Goal: Task Accomplishment & Management: Use online tool/utility

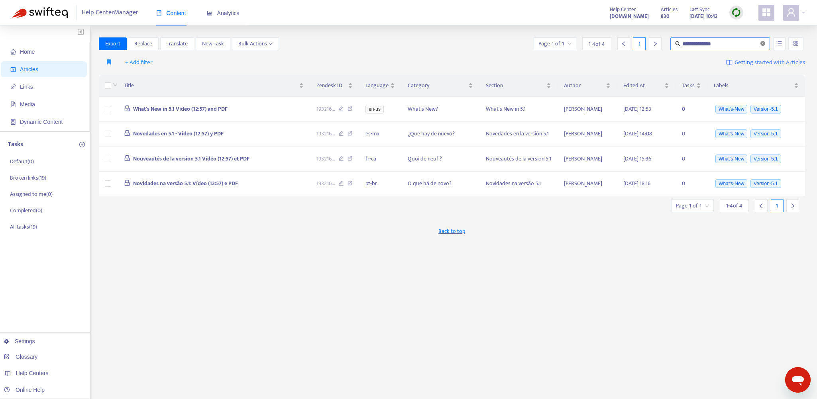
click at [541, 42] on icon "close-circle" at bounding box center [762, 43] width 5 height 5
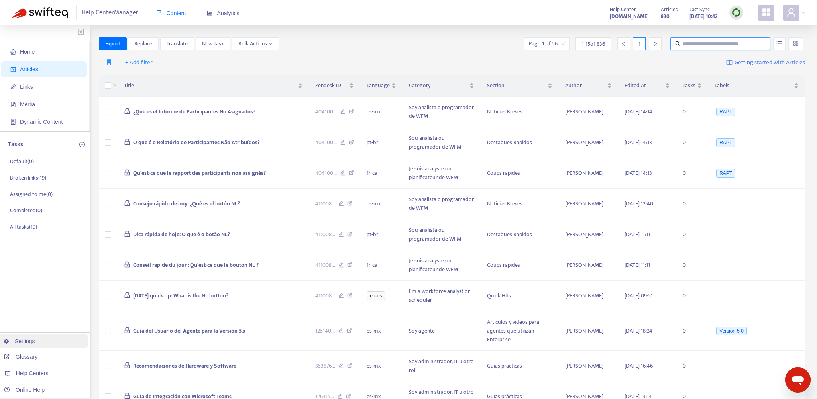
click at [27, 341] on link "Settings" at bounding box center [19, 341] width 31 height 6
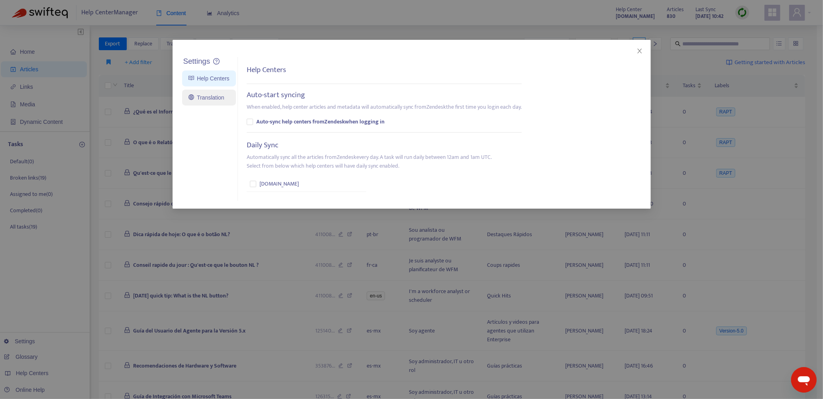
click at [206, 97] on link "Translation" at bounding box center [206, 97] width 36 height 6
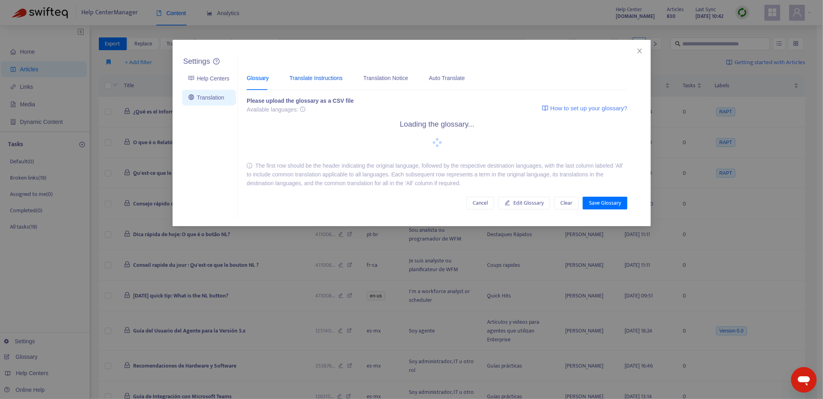
click at [329, 77] on div "Translate Instructions" at bounding box center [315, 78] width 53 height 9
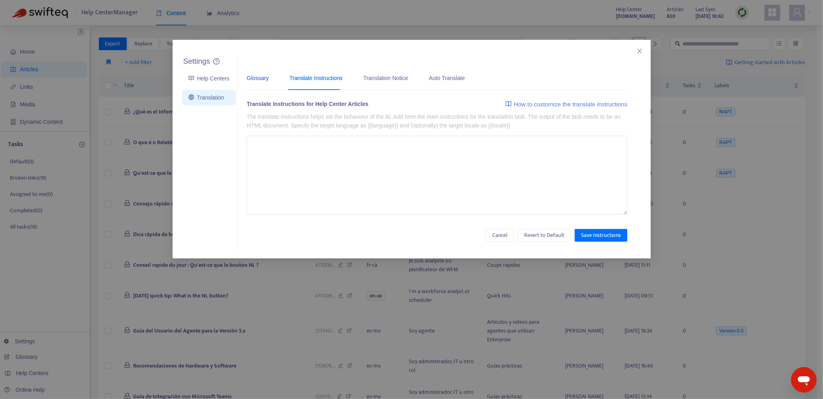
click at [247, 76] on div "Glossary" at bounding box center [258, 78] width 22 height 9
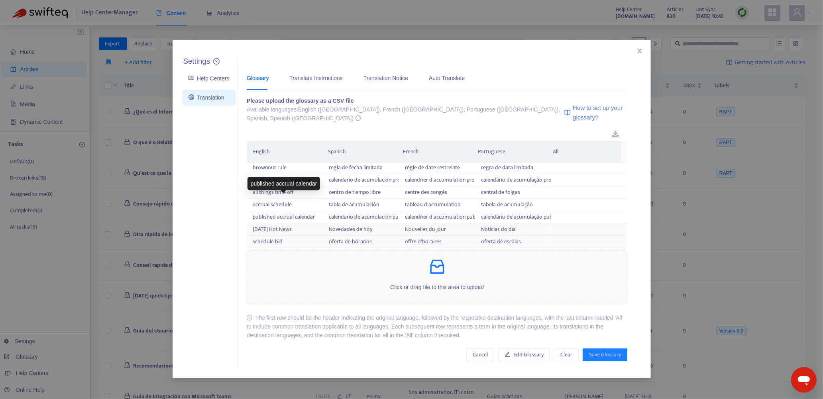
scroll to position [611, 0]
click at [312, 78] on div "Translate Instructions" at bounding box center [315, 78] width 53 height 9
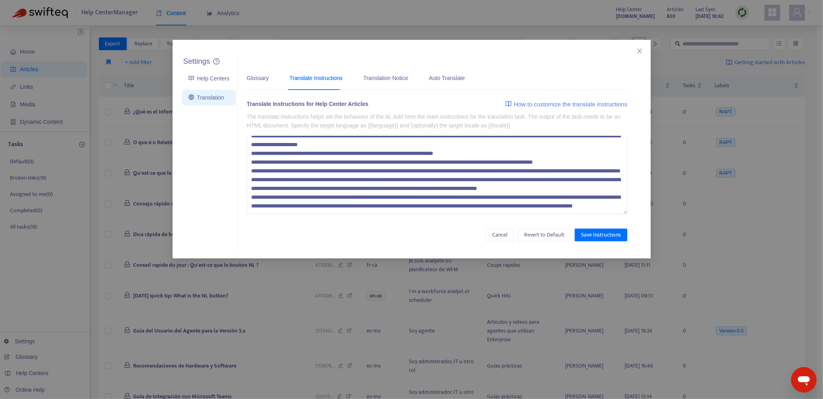
scroll to position [96, 0]
click at [380, 79] on div "Translation Notice" at bounding box center [385, 78] width 45 height 9
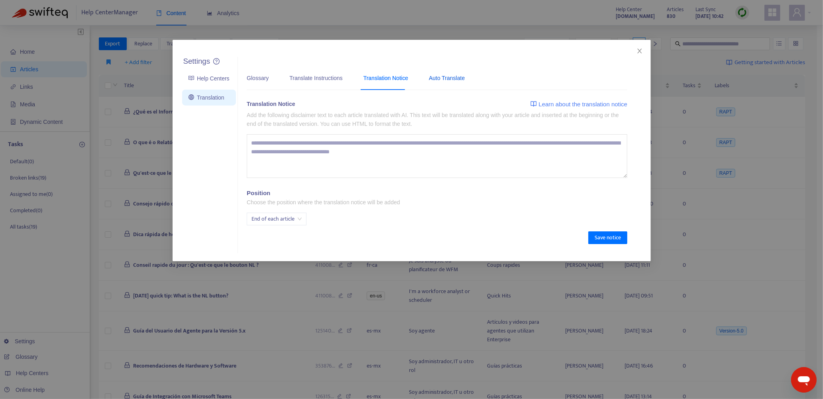
click at [447, 78] on div "Auto Translate" at bounding box center [447, 78] width 36 height 9
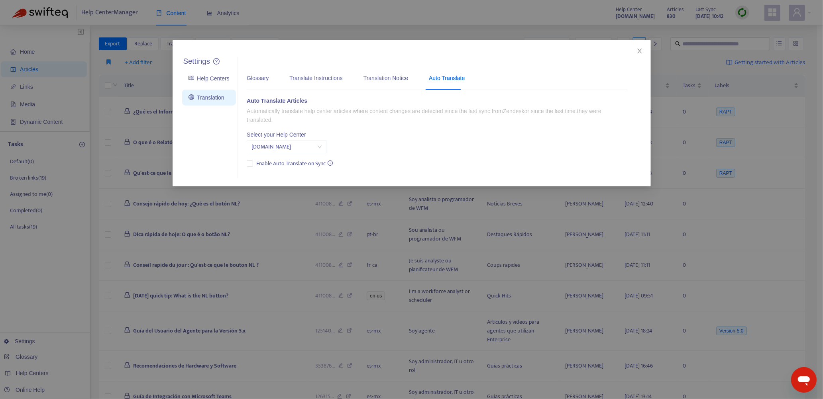
click at [541, 51] on div "Settings Help Centers Translation Settings Glossary Translate Instructions Tran…" at bounding box center [412, 113] width 478 height 147
click at [541, 51] on span "Close" at bounding box center [639, 51] width 9 height 6
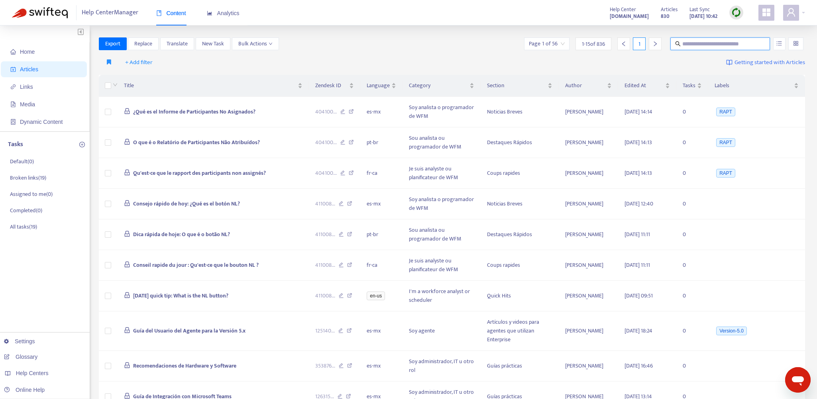
paste input "**********"
type input "**********"
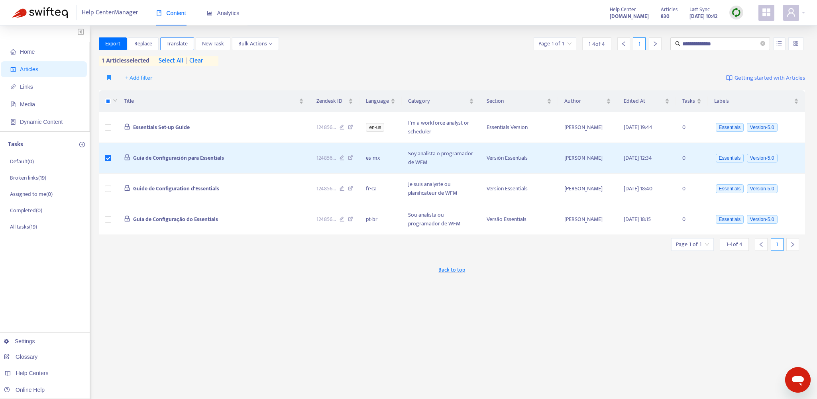
click at [174, 43] on span "Translate" at bounding box center [177, 43] width 21 height 9
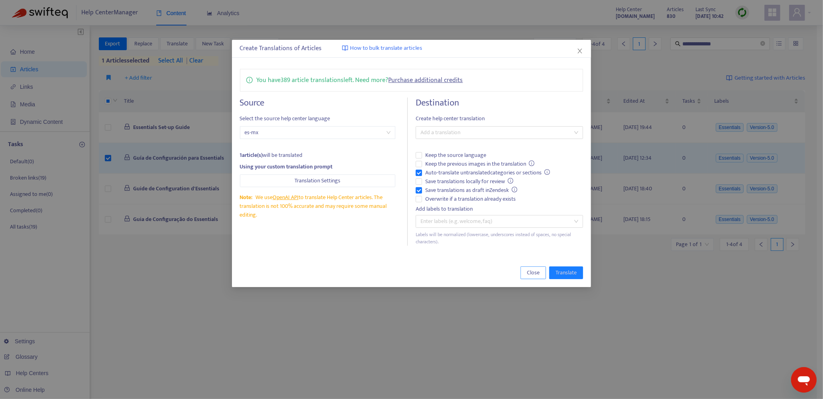
click at [532, 276] on span "Close" at bounding box center [533, 273] width 13 height 9
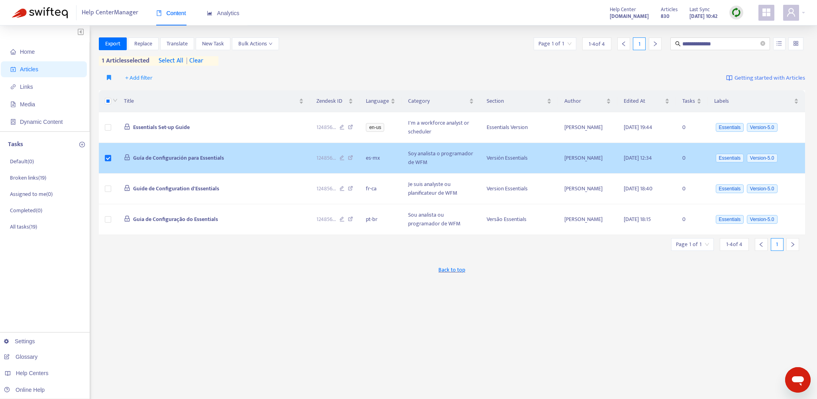
click at [262, 151] on td "Guía de Configuración para Essentials" at bounding box center [214, 158] width 192 height 31
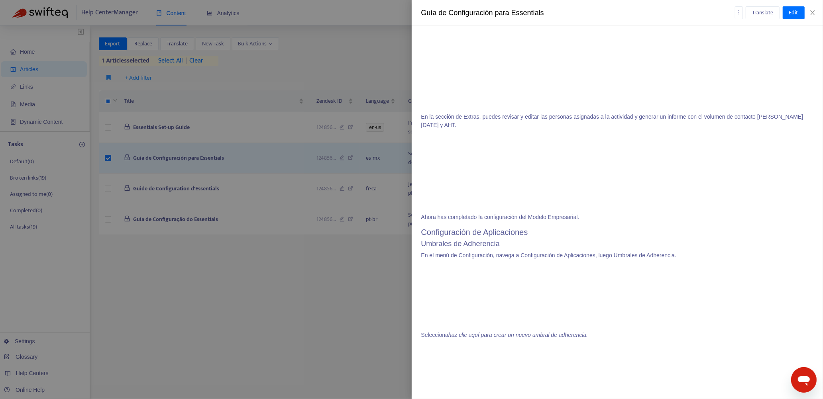
scroll to position [0, 0]
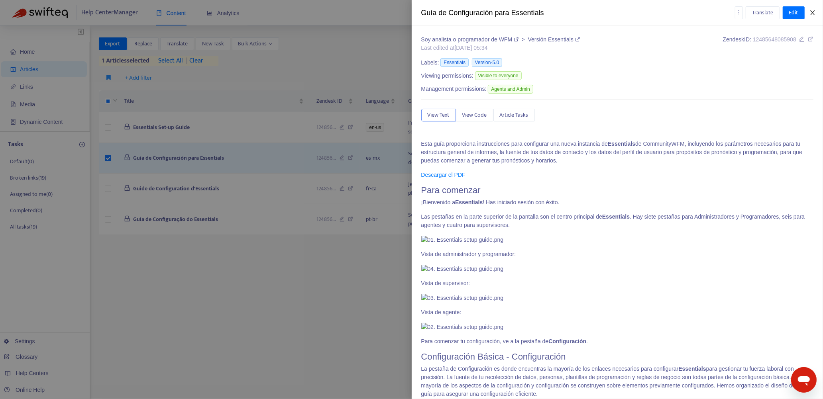
click at [541, 10] on icon "close" at bounding box center [812, 13] width 6 height 6
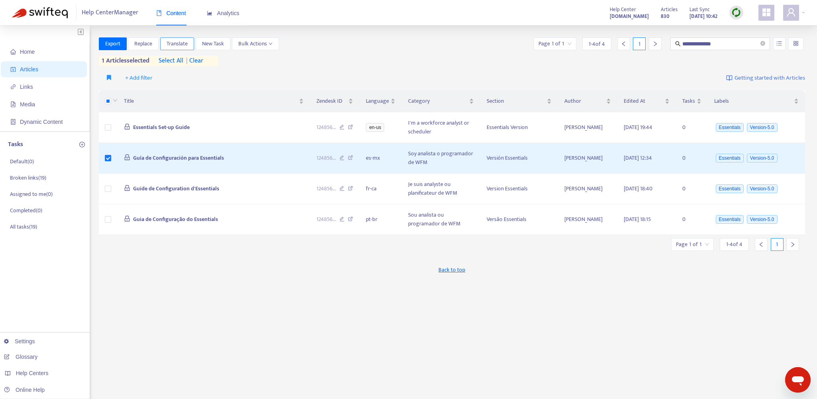
click at [178, 41] on span "Translate" at bounding box center [177, 43] width 21 height 9
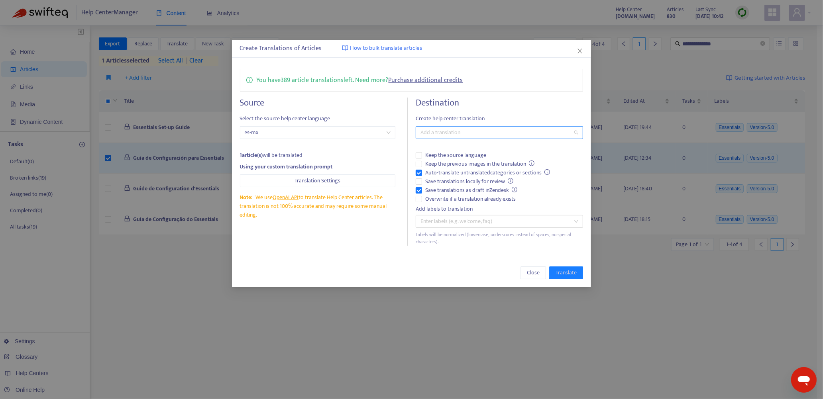
click at [449, 131] on div at bounding box center [496, 133] width 156 height 10
click at [533, 271] on span "Close" at bounding box center [533, 273] width 13 height 9
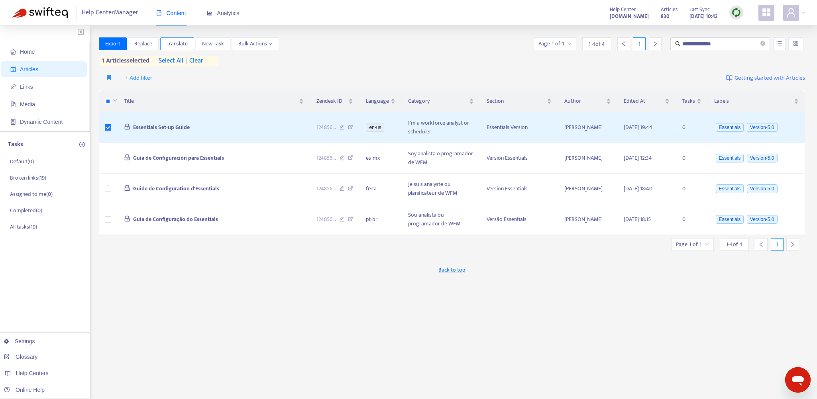
click at [173, 49] on button "Translate" at bounding box center [177, 43] width 34 height 13
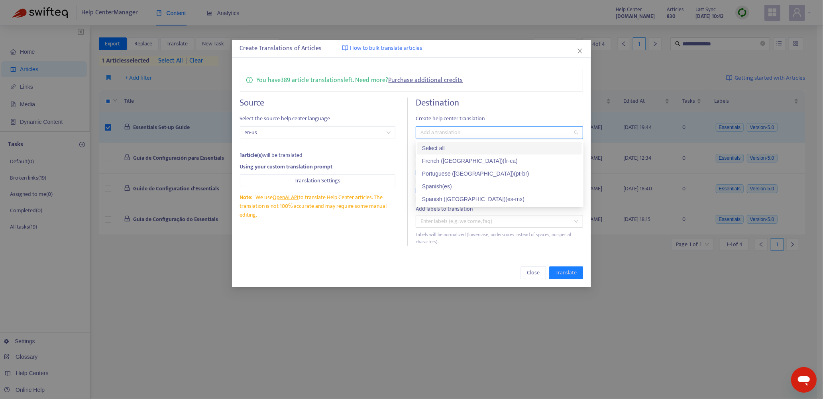
click at [434, 128] on div at bounding box center [496, 133] width 156 height 10
click at [455, 197] on div "Spanish ([GEOGRAPHIC_DATA]) ( es-mx )" at bounding box center [499, 199] width 155 height 9
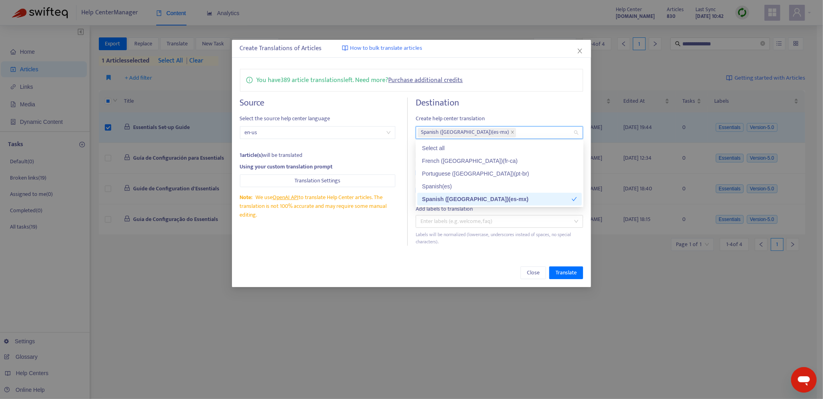
click at [469, 262] on div "Close Translate" at bounding box center [411, 273] width 359 height 29
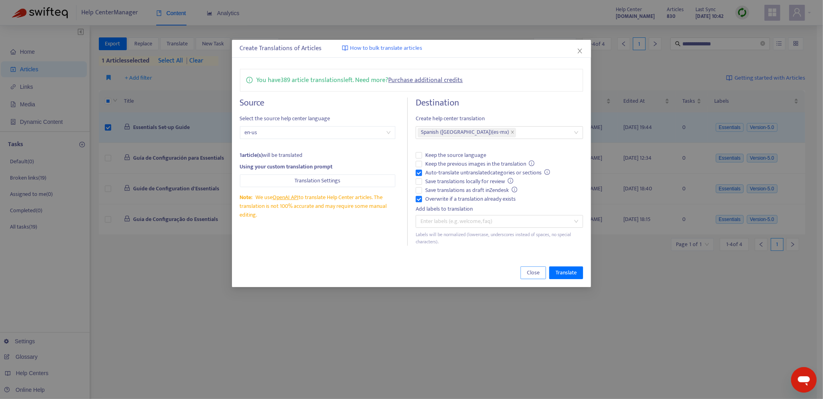
click at [535, 271] on span "Close" at bounding box center [533, 273] width 13 height 9
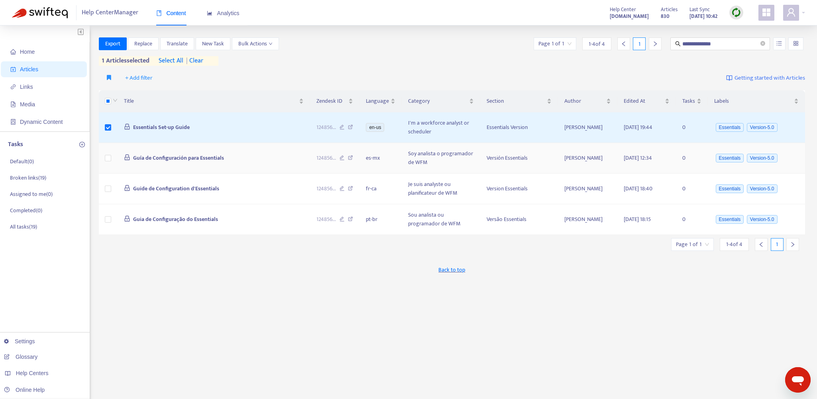
click at [284, 161] on td "Guía de Configuración para Essentials" at bounding box center [214, 158] width 192 height 31
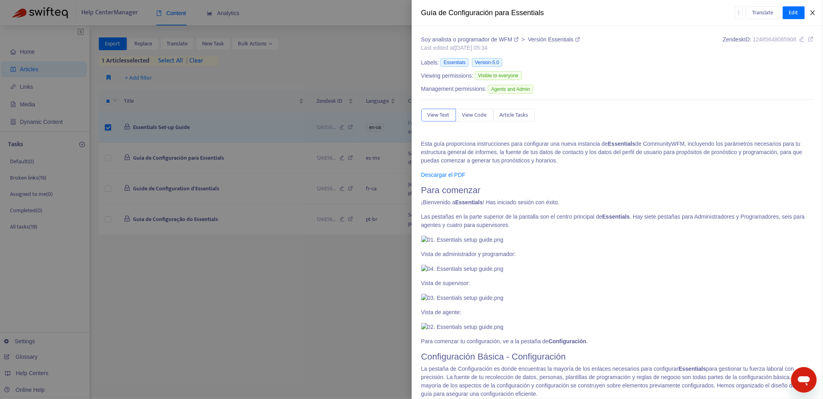
click at [541, 14] on icon "close" at bounding box center [812, 13] width 6 height 6
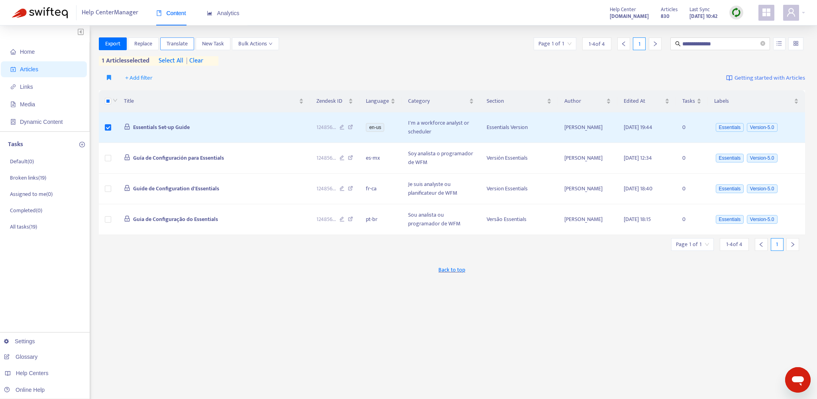
click at [178, 45] on span "Translate" at bounding box center [177, 43] width 21 height 9
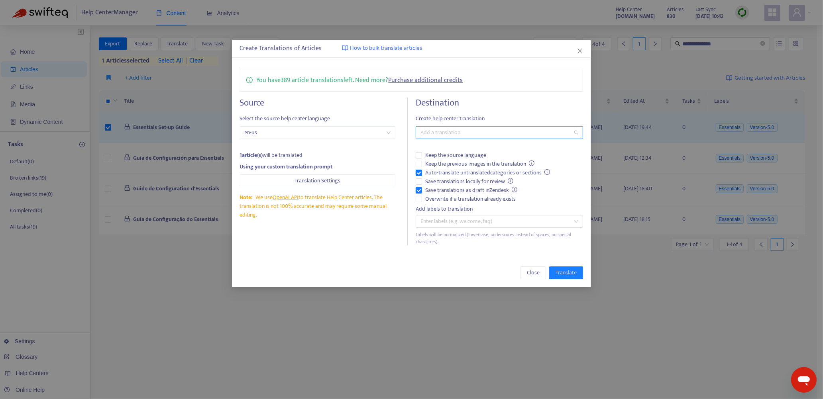
click at [442, 133] on div at bounding box center [496, 133] width 156 height 10
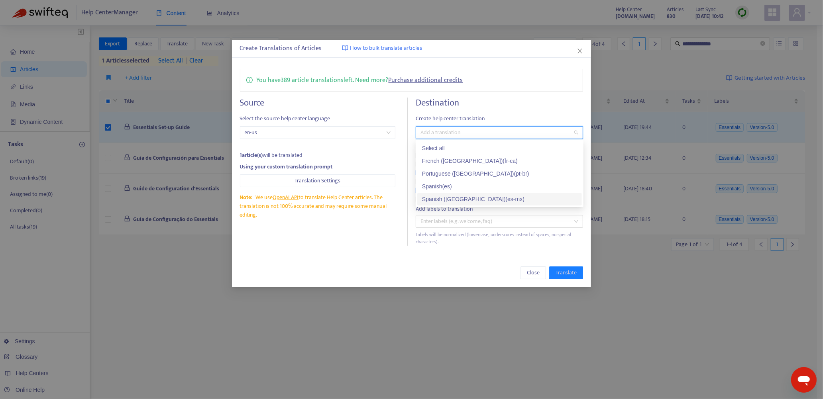
click at [440, 198] on div "Spanish ([GEOGRAPHIC_DATA]) ( es-mx )" at bounding box center [499, 199] width 155 height 9
click at [390, 263] on div "Close Translate" at bounding box center [411, 273] width 359 height 29
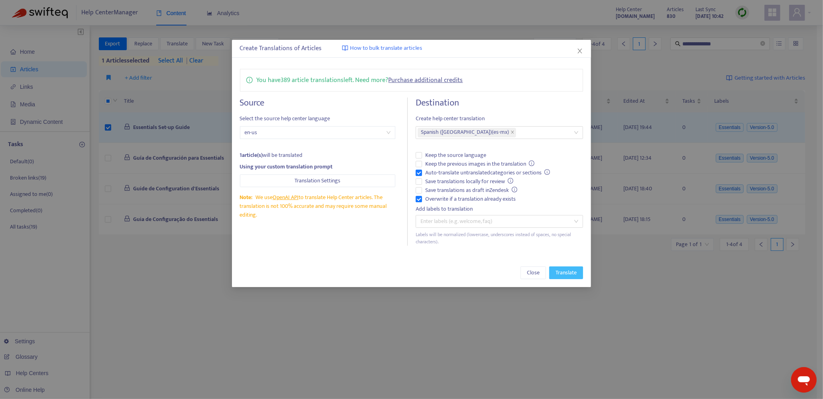
click at [541, 272] on span "Translate" at bounding box center [565, 273] width 21 height 9
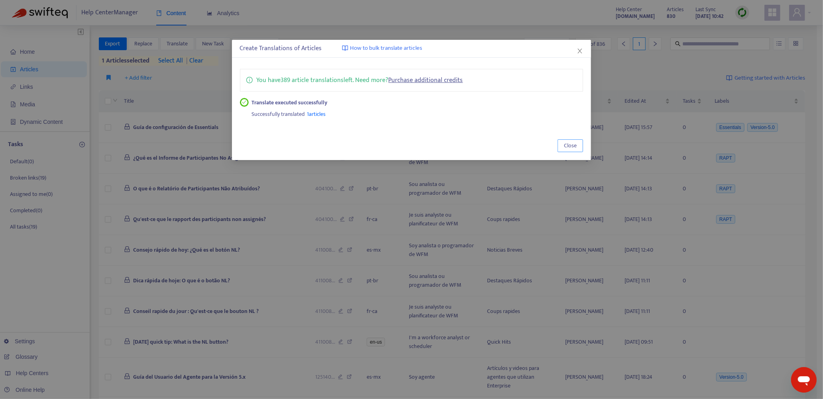
click at [541, 143] on button "Close" at bounding box center [569, 145] width 25 height 13
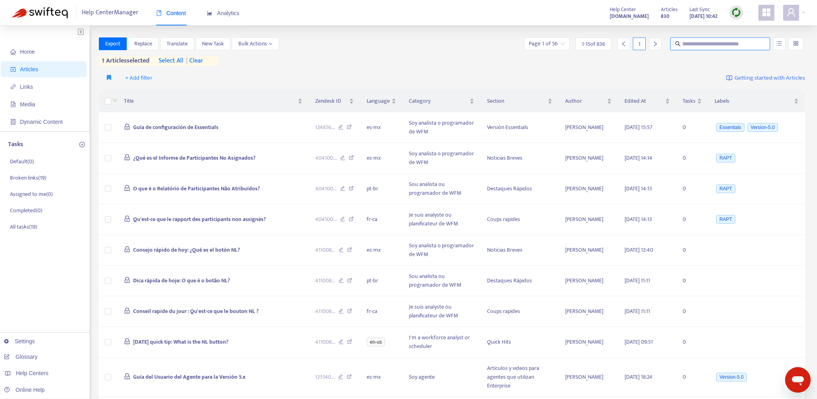
paste input "**********"
type input "**********"
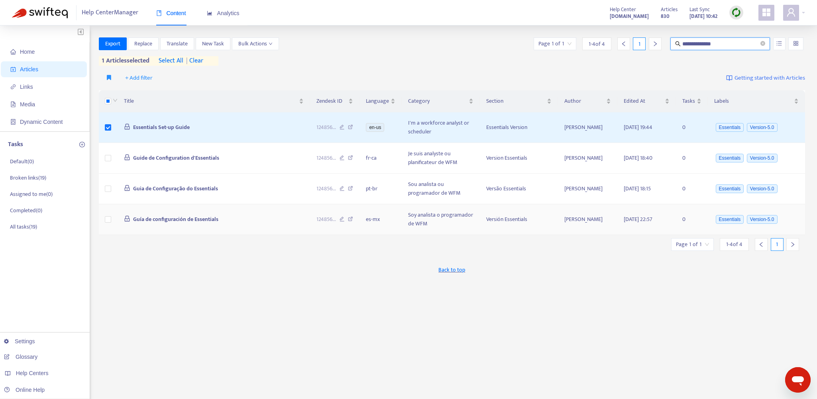
click at [352, 219] on icon at bounding box center [350, 220] width 5 height 7
click at [22, 341] on link "Settings" at bounding box center [19, 341] width 31 height 6
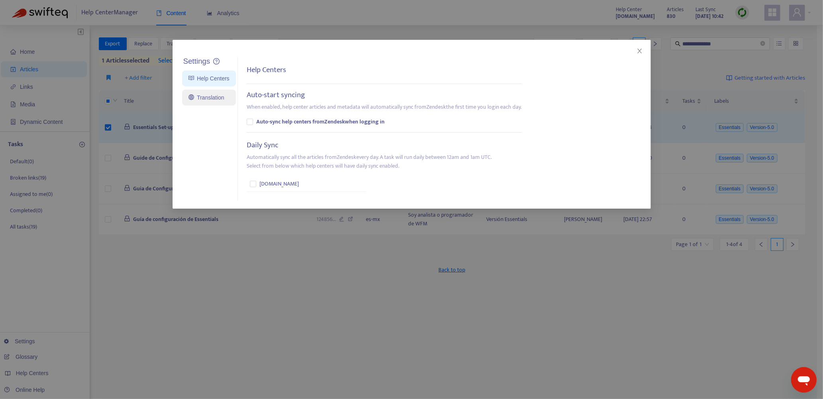
click at [210, 96] on link "Translation" at bounding box center [206, 97] width 36 height 6
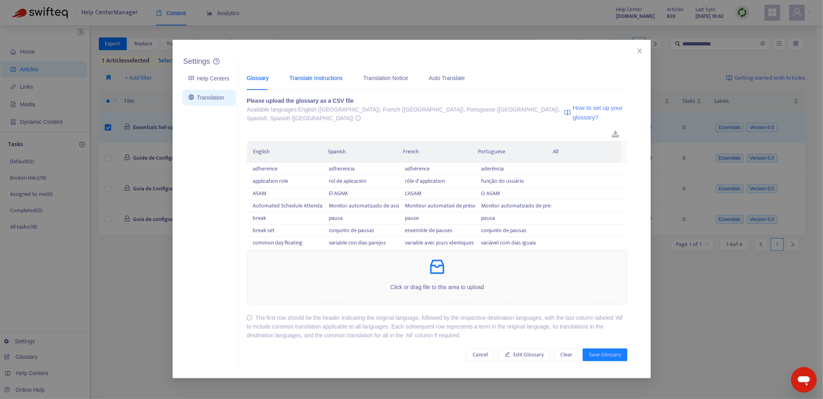
click at [322, 77] on div "Translate Instructions" at bounding box center [315, 78] width 53 height 9
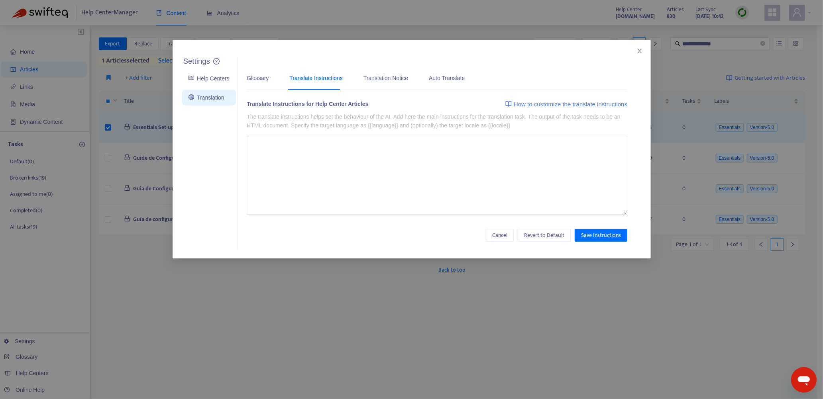
type textarea "**********"
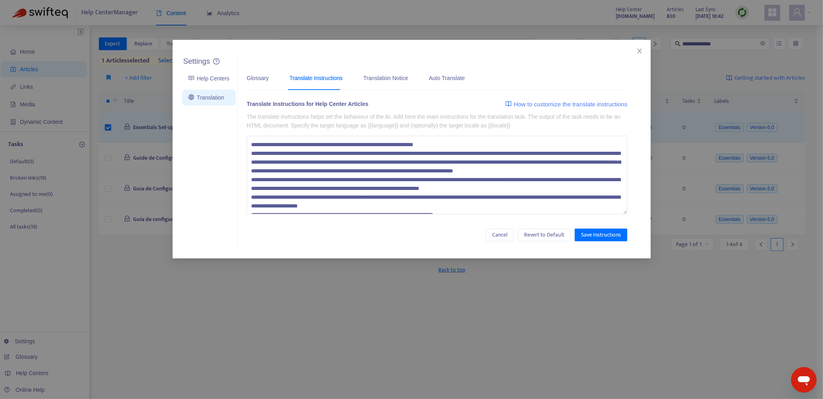
drag, startPoint x: 386, startPoint y: 207, endPoint x: 250, endPoint y: 127, distance: 157.8
click at [250, 127] on div "Translate Instructions for Help Center Articles How to customize the translate …" at bounding box center [437, 162] width 380 height 124
click at [541, 49] on icon "close" at bounding box center [639, 51] width 4 height 5
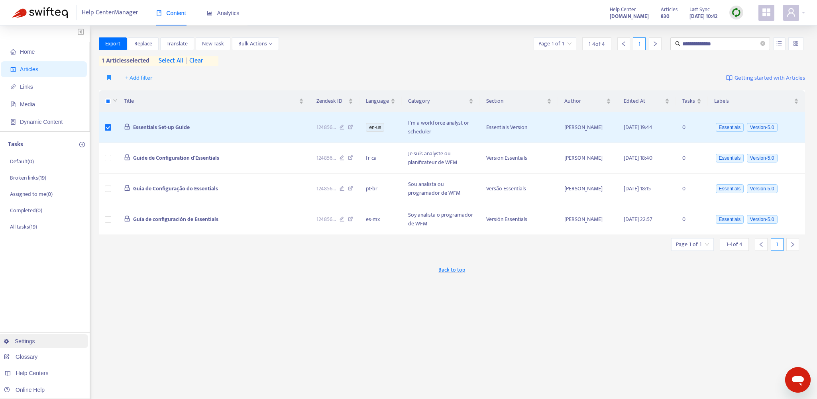
click at [31, 338] on link "Settings" at bounding box center [19, 341] width 31 height 6
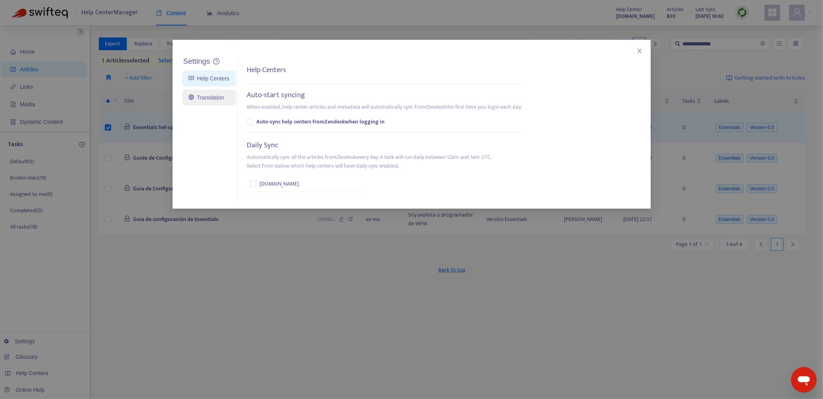
click at [202, 94] on link "Translation" at bounding box center [206, 97] width 36 height 6
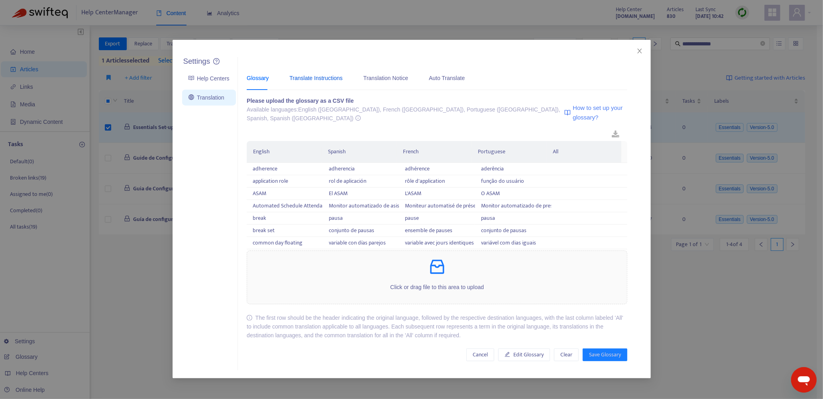
click at [322, 80] on div "Translate Instructions" at bounding box center [315, 78] width 53 height 9
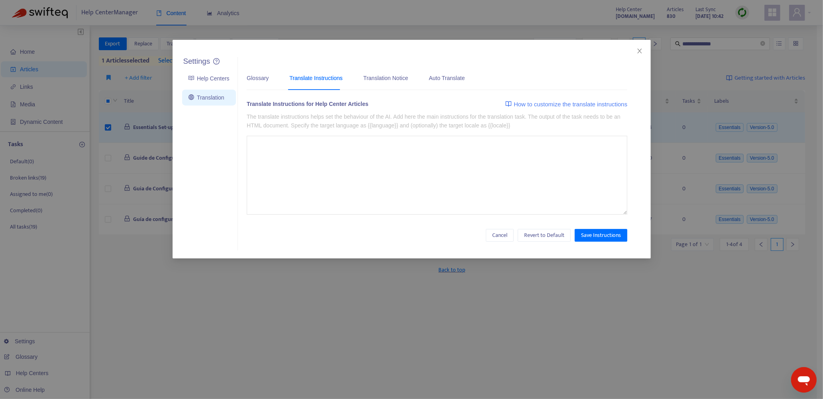
type textarea "**********"
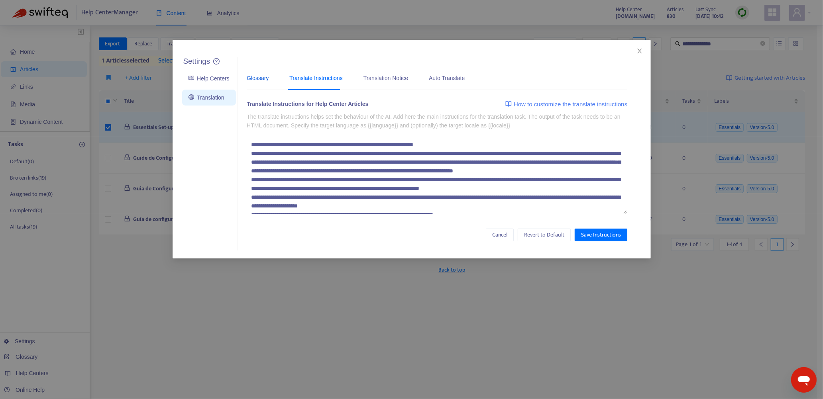
click at [254, 79] on div "Glossary" at bounding box center [258, 78] width 22 height 9
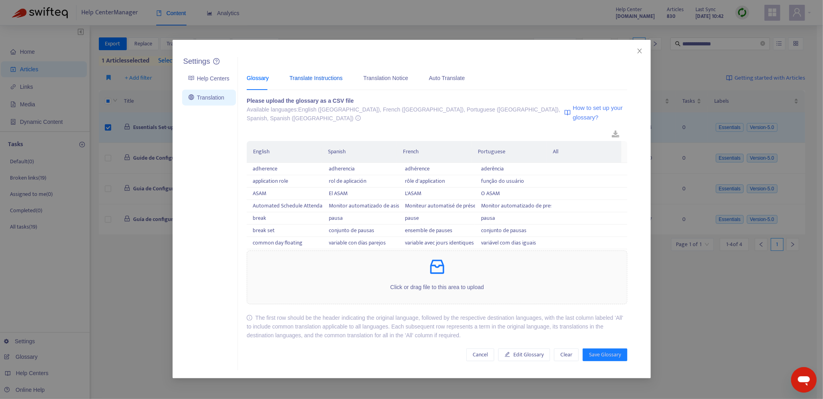
click at [316, 79] on div "Translate Instructions" at bounding box center [315, 78] width 53 height 9
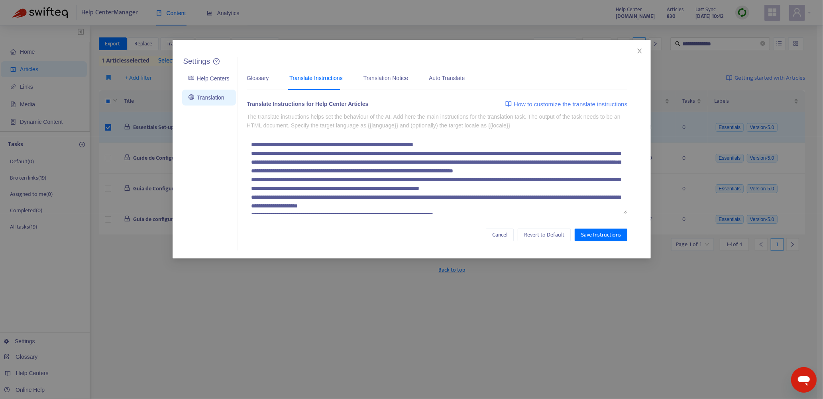
click at [309, 178] on textarea at bounding box center [437, 175] width 380 height 79
click at [541, 47] on button "Close" at bounding box center [639, 51] width 9 height 9
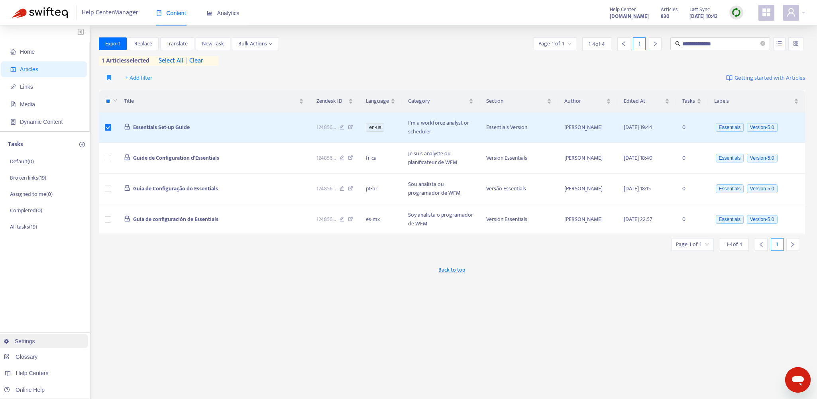
click at [27, 345] on link "Settings" at bounding box center [19, 341] width 31 height 6
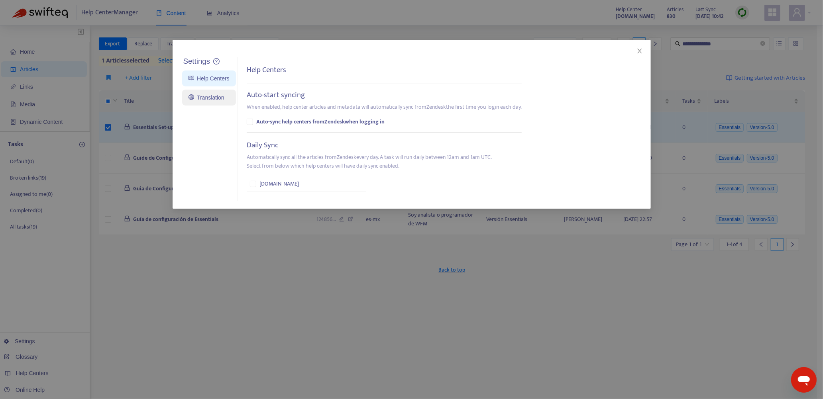
click at [216, 101] on link "Translation" at bounding box center [206, 97] width 36 height 6
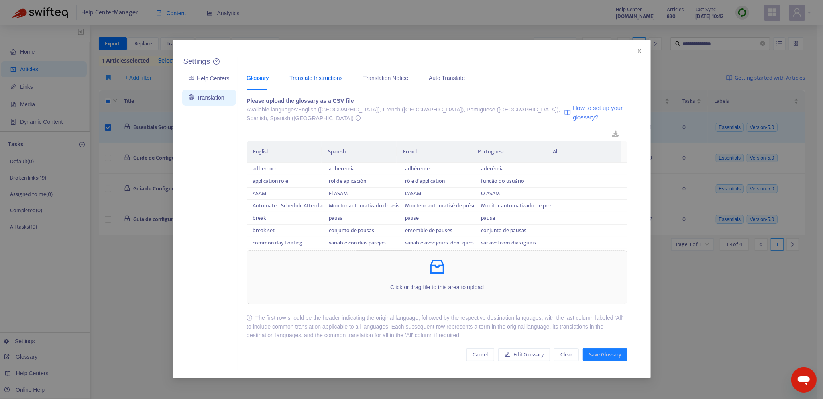
click at [315, 79] on div "Translate Instructions" at bounding box center [315, 78] width 53 height 9
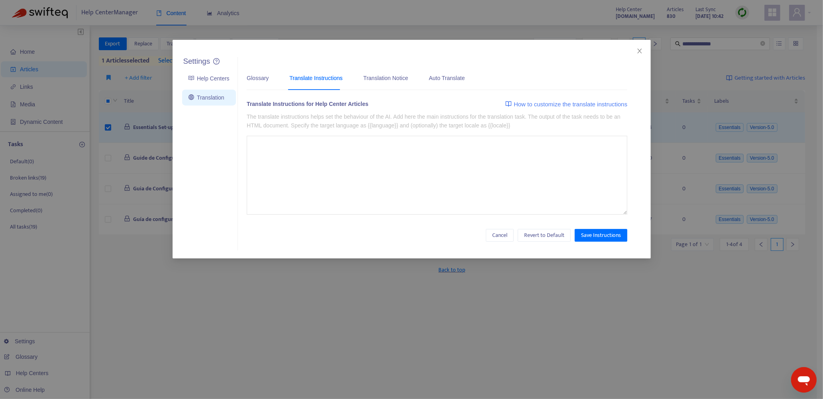
type textarea "**********"
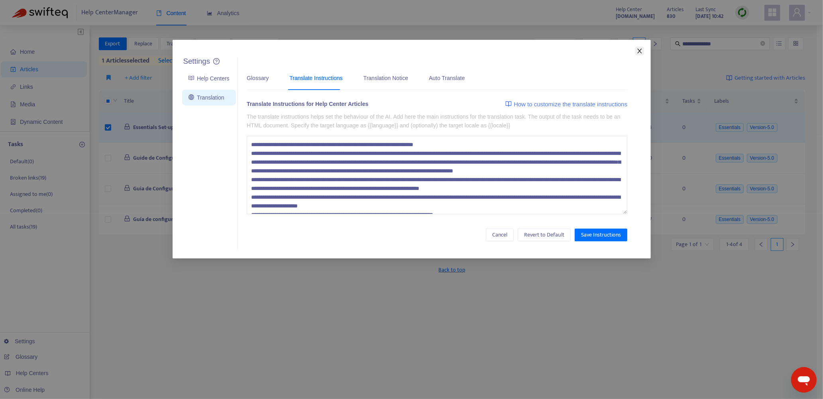
click at [541, 52] on icon "close" at bounding box center [639, 51] width 4 height 5
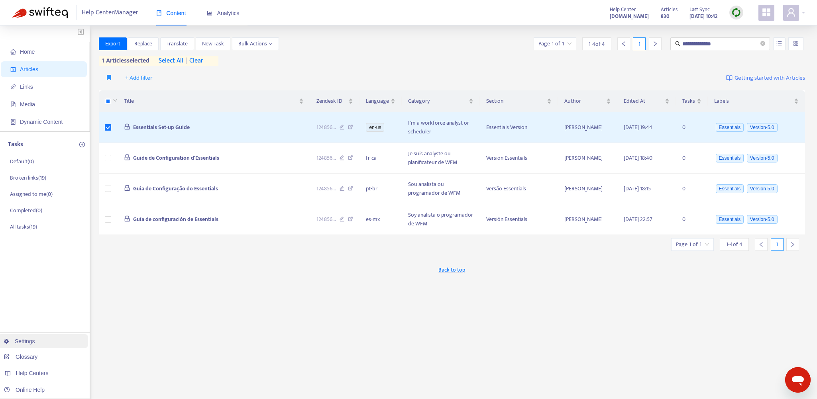
click at [27, 342] on link "Settings" at bounding box center [19, 341] width 31 height 6
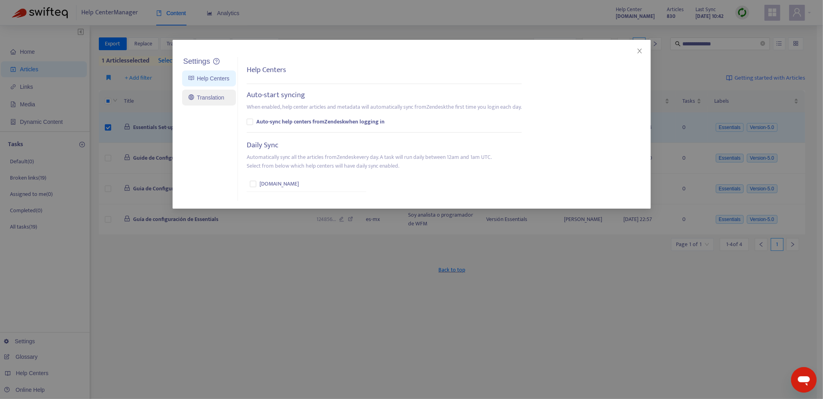
click at [210, 97] on link "Translation" at bounding box center [206, 97] width 36 height 6
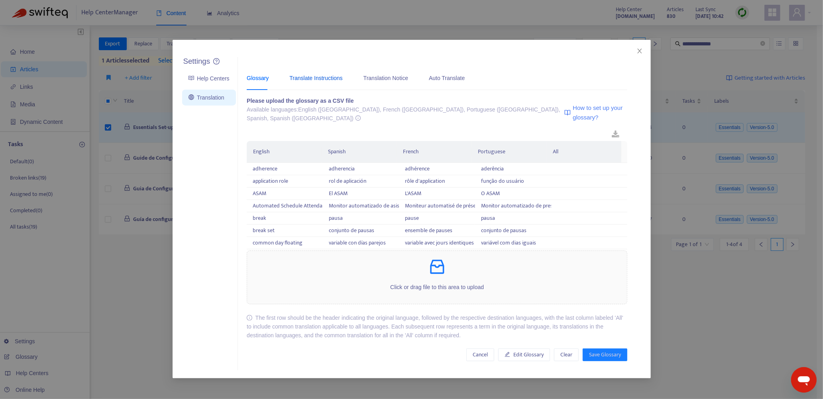
click at [310, 79] on div "Translate Instructions" at bounding box center [315, 78] width 53 height 9
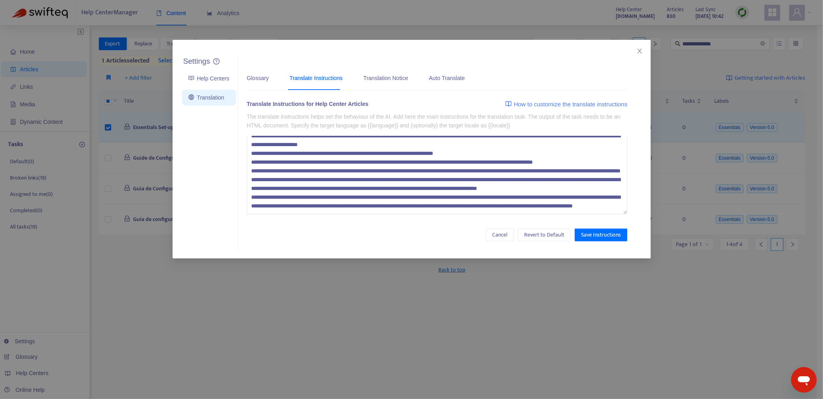
scroll to position [96, 0]
click at [394, 206] on textarea at bounding box center [437, 175] width 380 height 79
paste textarea "**********"
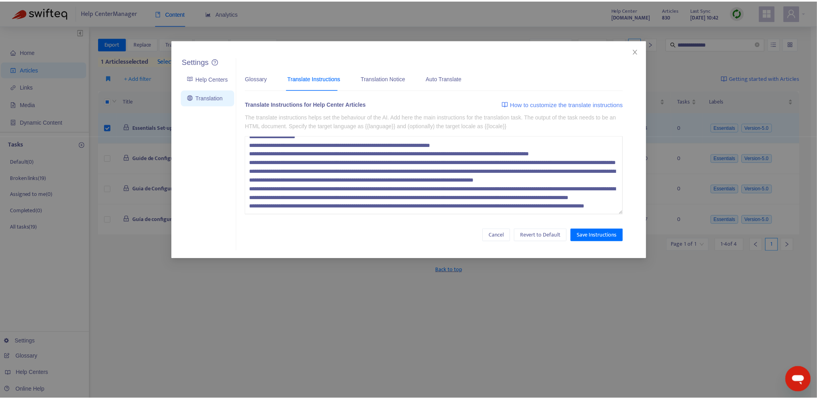
scroll to position [110, 0]
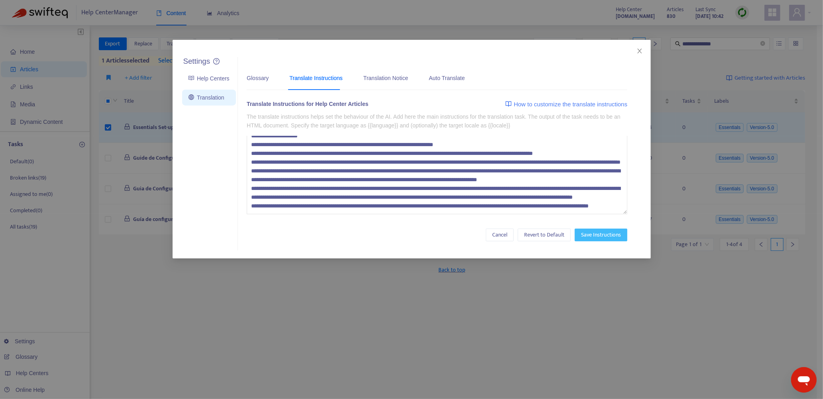
type textarea "**********"
click at [541, 237] on span "Save Instructions" at bounding box center [601, 235] width 40 height 9
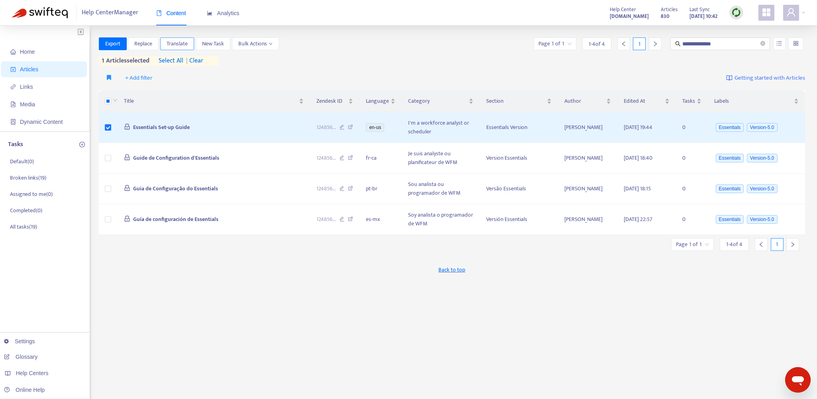
click at [181, 43] on span "Translate" at bounding box center [177, 43] width 21 height 9
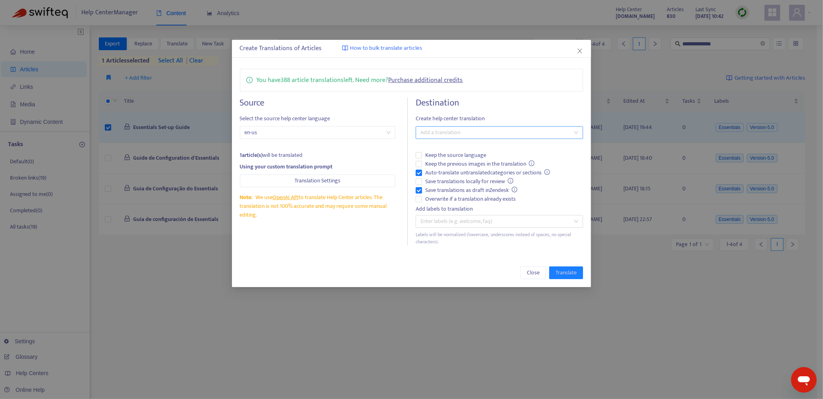
click at [441, 134] on div at bounding box center [496, 133] width 156 height 10
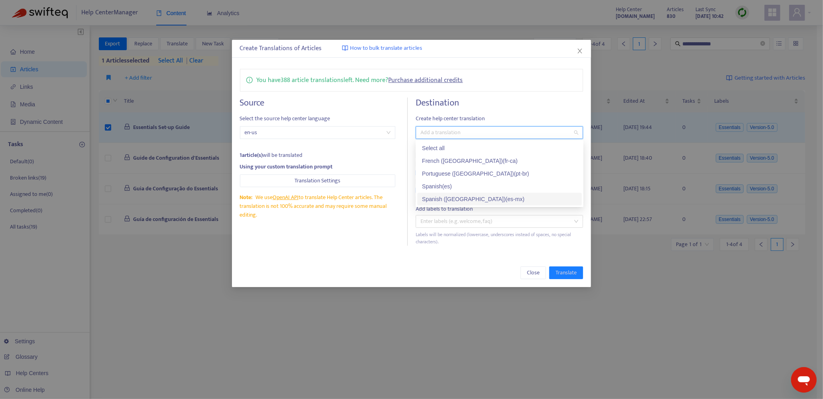
click at [467, 200] on div "Spanish ([GEOGRAPHIC_DATA]) ( es-mx )" at bounding box center [499, 199] width 155 height 9
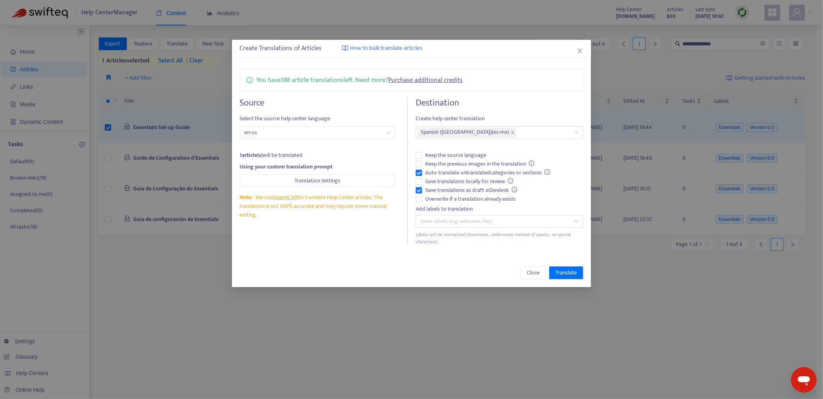
click at [502, 102] on h4 "Destination" at bounding box center [500, 103] width 168 height 11
click at [541, 269] on span "Translate" at bounding box center [565, 273] width 21 height 9
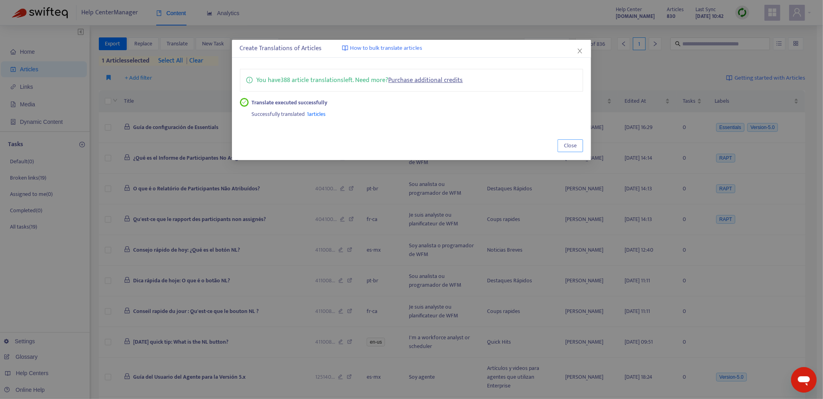
click at [541, 149] on span "Close" at bounding box center [570, 145] width 13 height 9
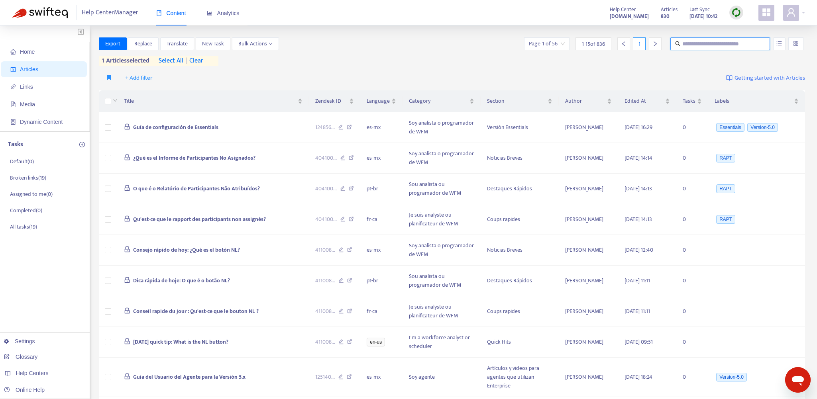
click at [541, 42] on input "text" at bounding box center [720, 43] width 76 height 9
paste input "**********"
type input "**********"
click at [541, 47] on span at bounding box center [763, 44] width 5 height 8
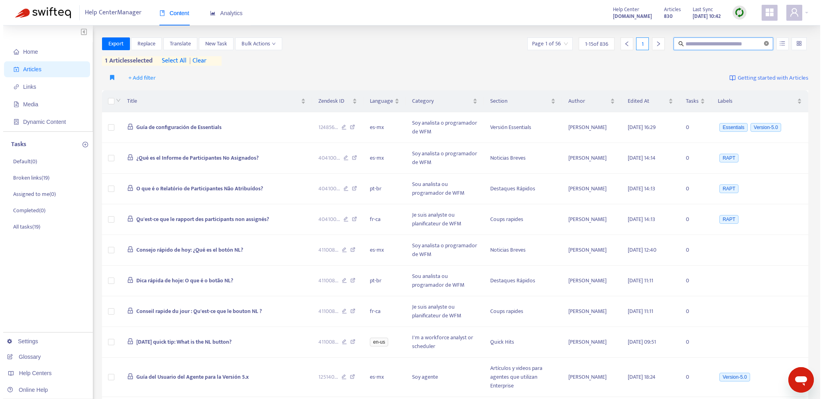
scroll to position [0, 0]
paste input "**********"
click at [541, 44] on input "**********" at bounding box center [720, 43] width 76 height 9
type input "**********"
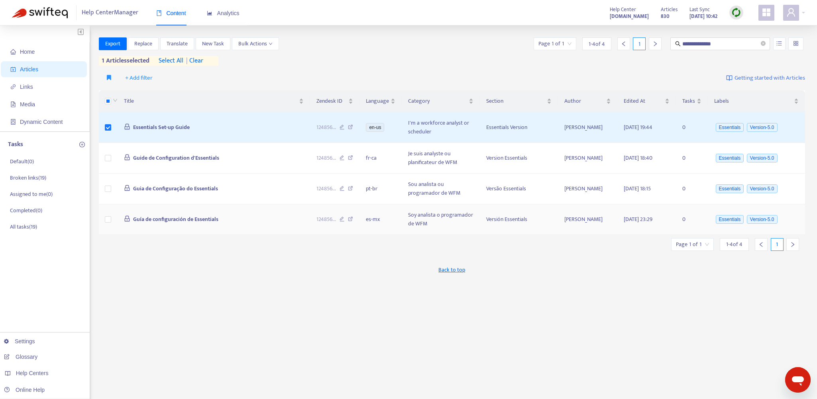
click at [352, 218] on icon at bounding box center [350, 220] width 5 height 7
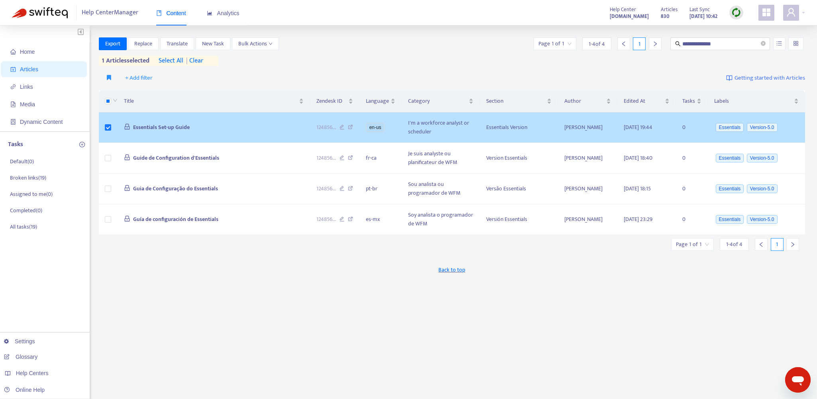
click at [265, 126] on td "Essentials Set-up Guide" at bounding box center [214, 127] width 192 height 31
